Goal: Information Seeking & Learning: Learn about a topic

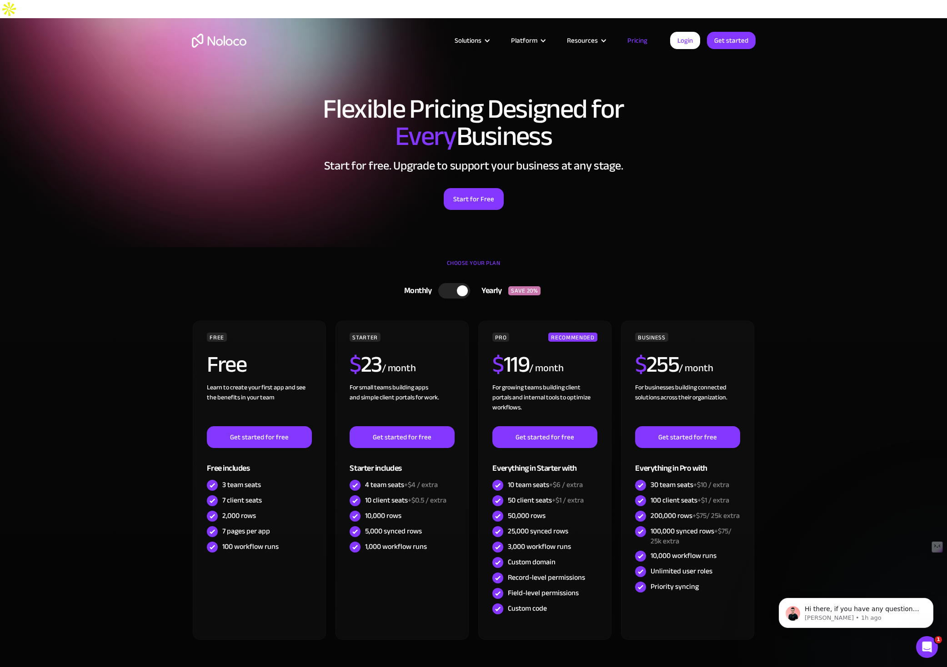
click at [250, 42] on article "Solutions Use Cases Business Types Project Management Keep track of customers, …" at bounding box center [458, 41] width 424 height 12
click at [224, 43] on img "home" at bounding box center [219, 41] width 55 height 14
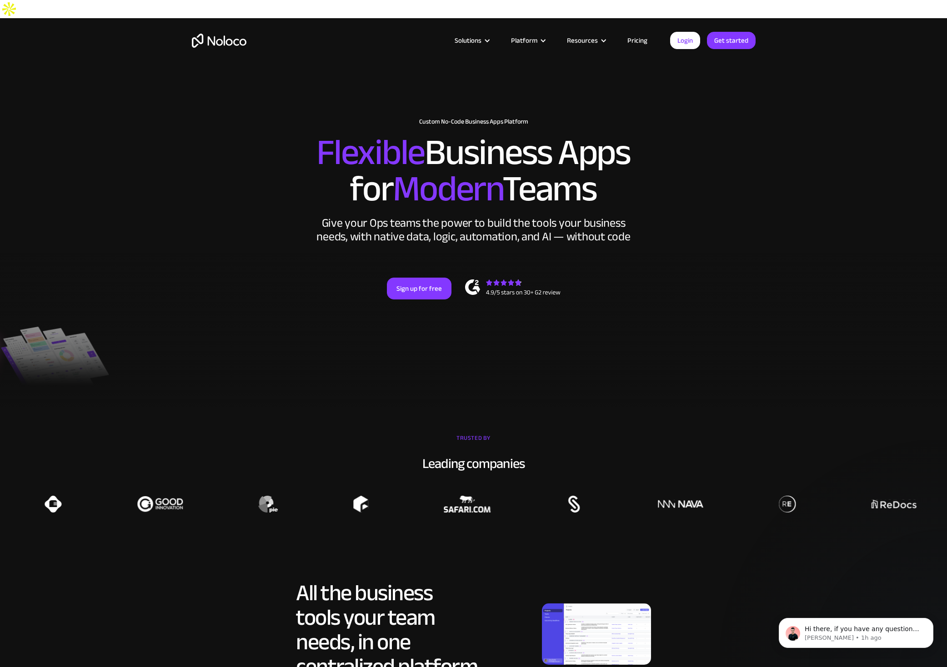
click at [623, 619] on img at bounding box center [596, 634] width 109 height 61
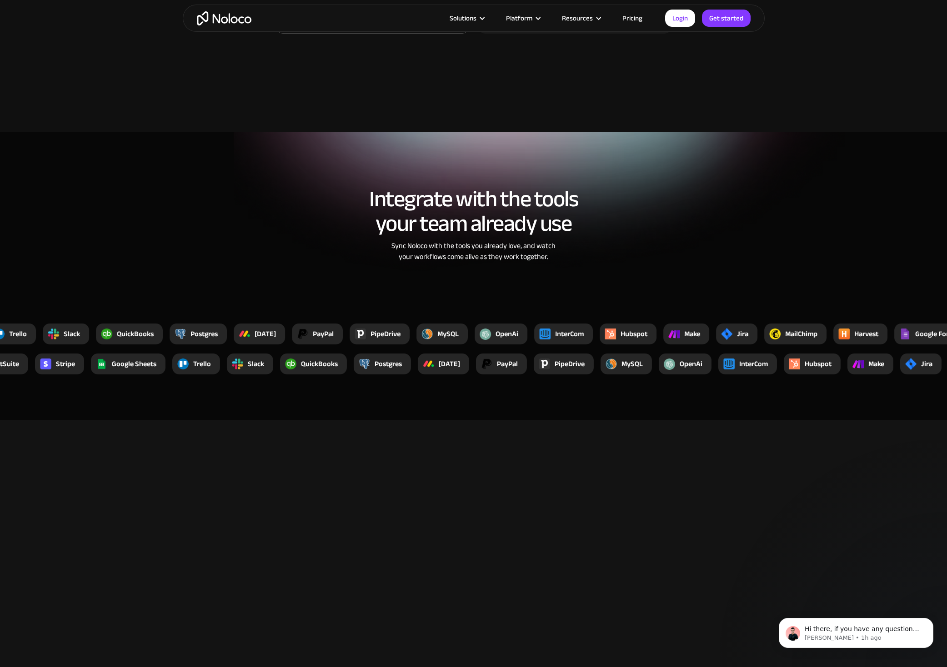
scroll to position [1189, 0]
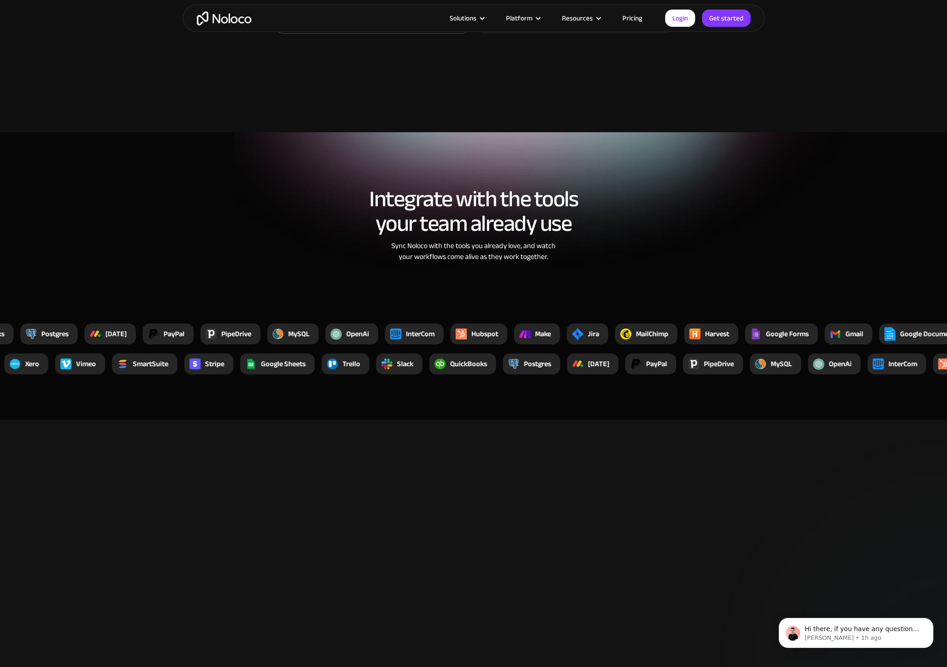
click at [552, 552] on img at bounding box center [616, 580] width 277 height 211
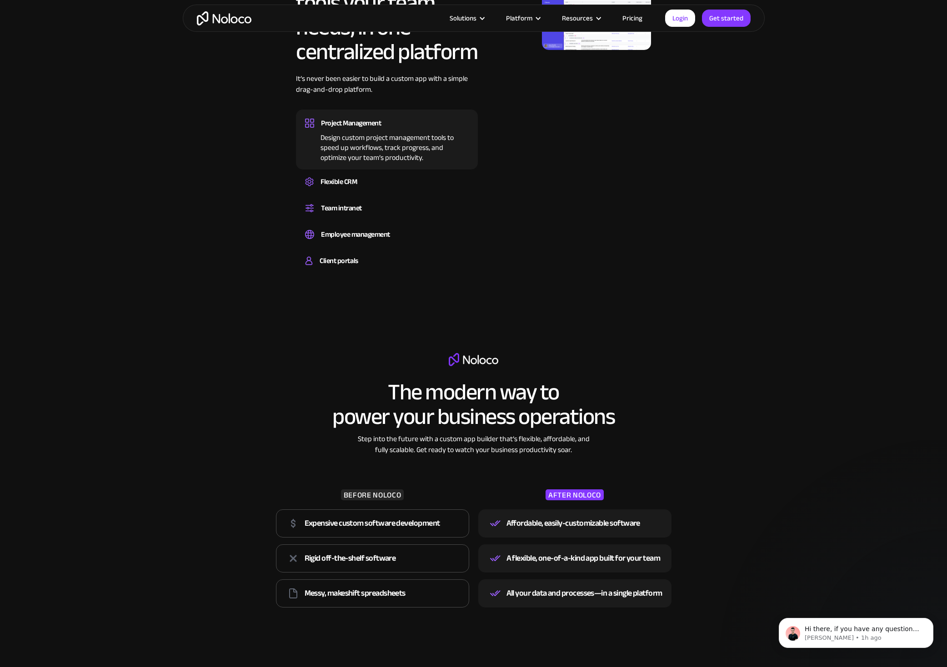
scroll to position [0, 0]
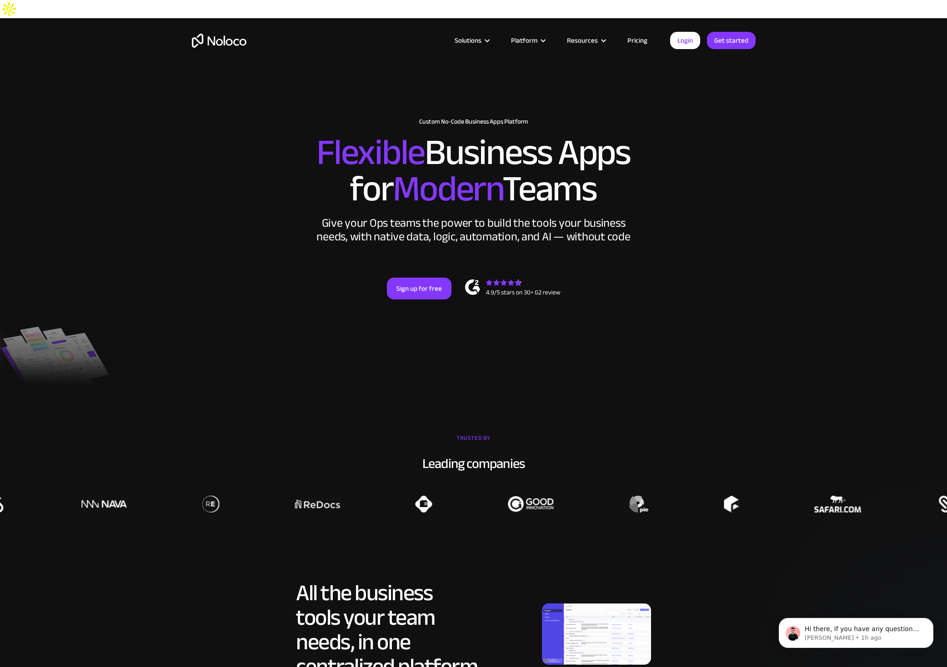
click at [646, 39] on link "Pricing" at bounding box center [637, 41] width 43 height 12
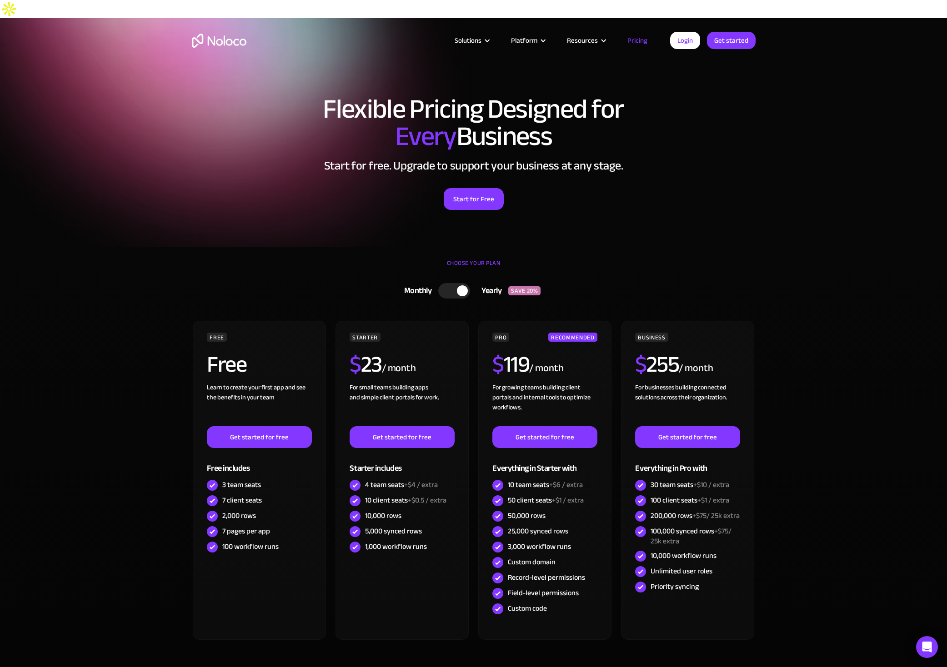
click at [139, 174] on section "Flexible Pricing Designed for Every Business Start for free. Upgrade to support…" at bounding box center [473, 132] width 947 height 229
